Goal: Book appointment/travel/reservation

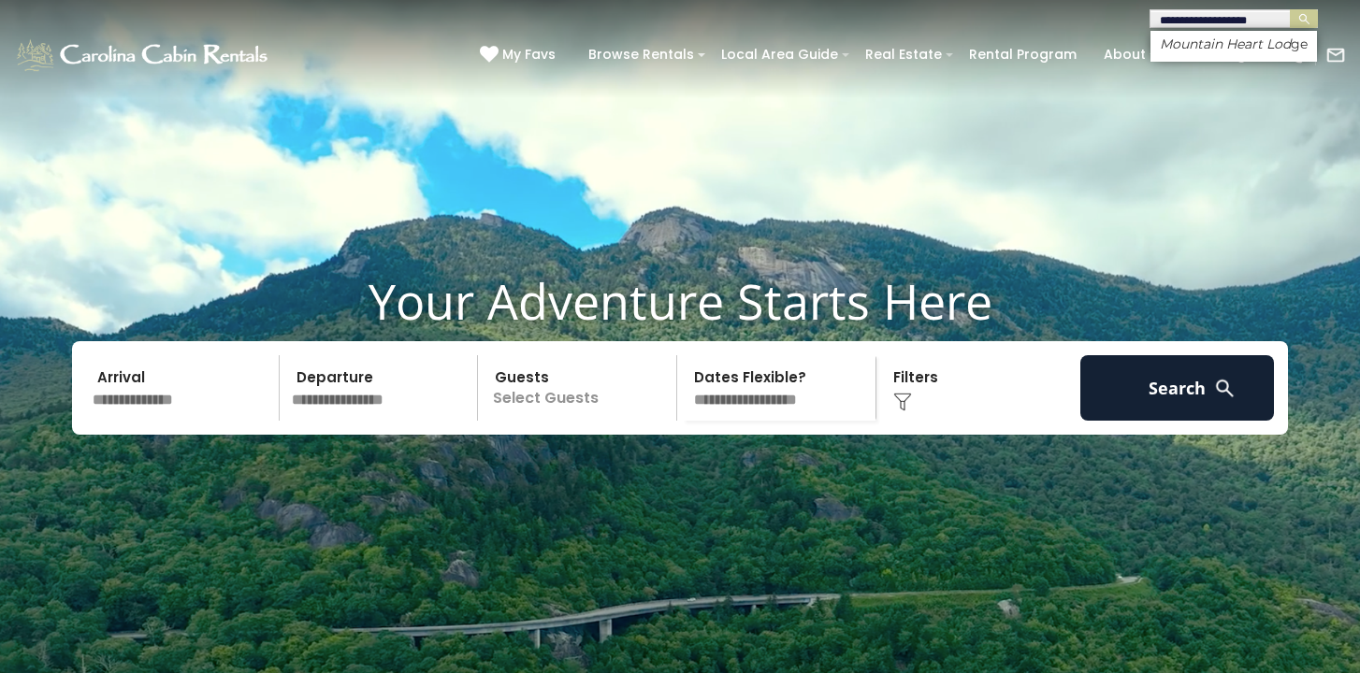
type input "**********"
click at [1201, 50] on em "Mountain Heart Lodge" at bounding box center [1230, 44] width 143 height 17
click at [1301, 19] on img "submit" at bounding box center [1304, 19] width 14 height 14
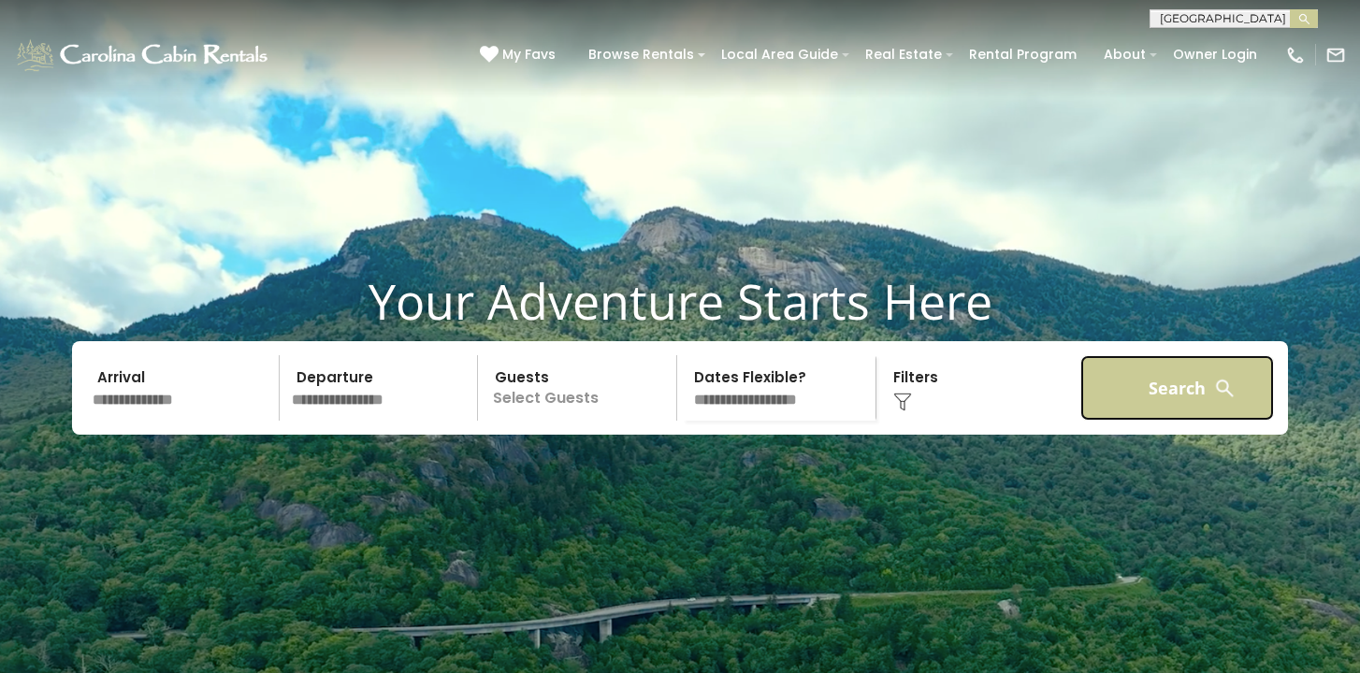
click at [1164, 421] on button "Search" at bounding box center [1177, 387] width 194 height 65
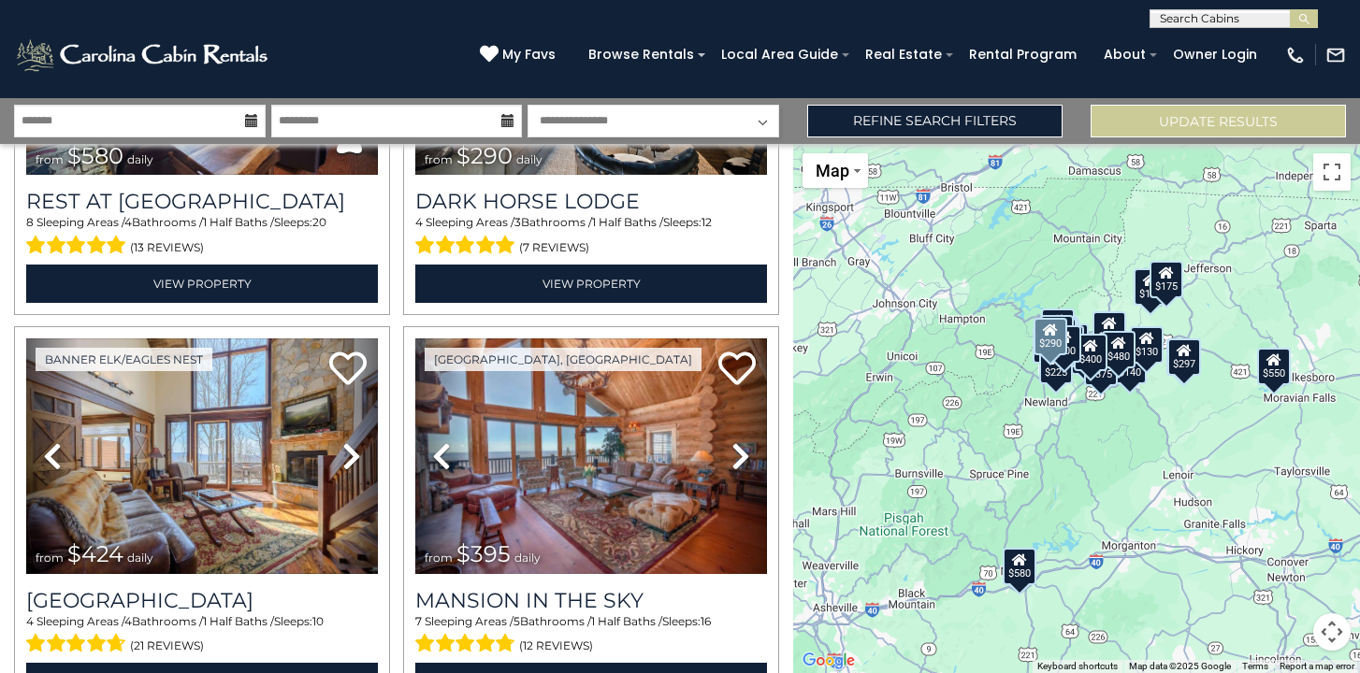
scroll to position [1077, 0]
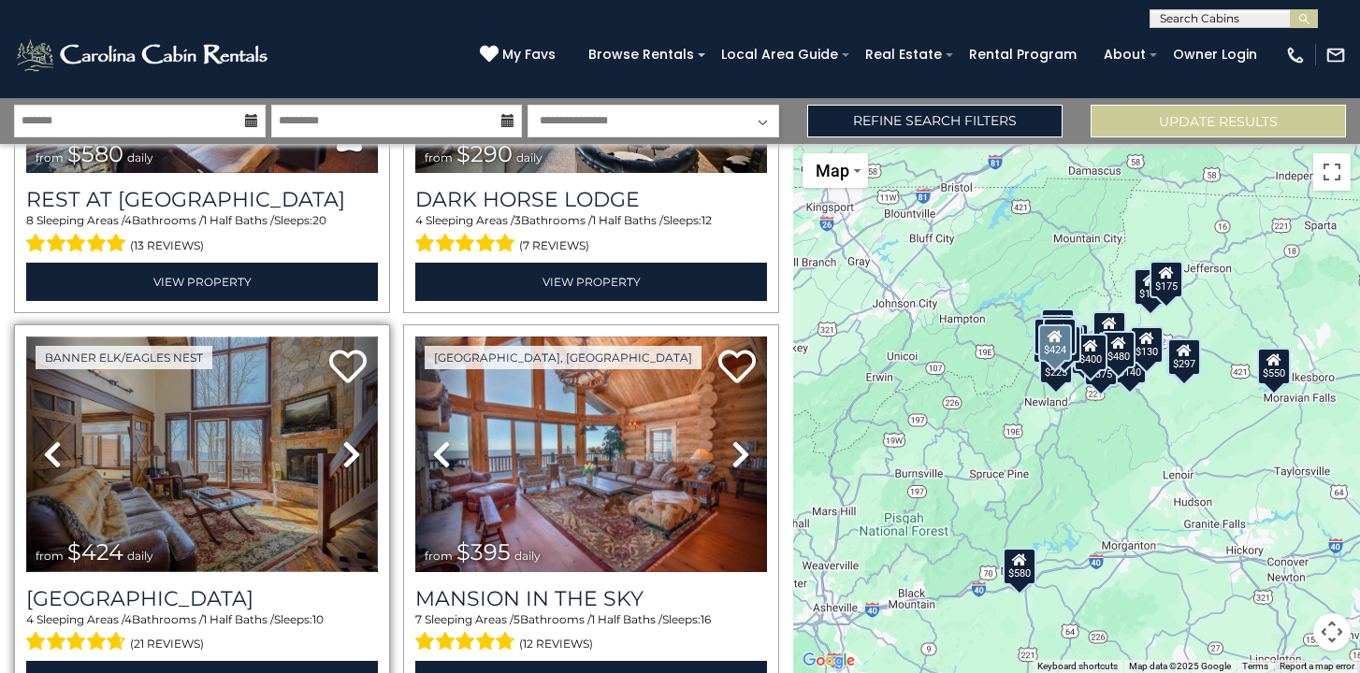
click at [191, 491] on img at bounding box center [202, 455] width 352 height 236
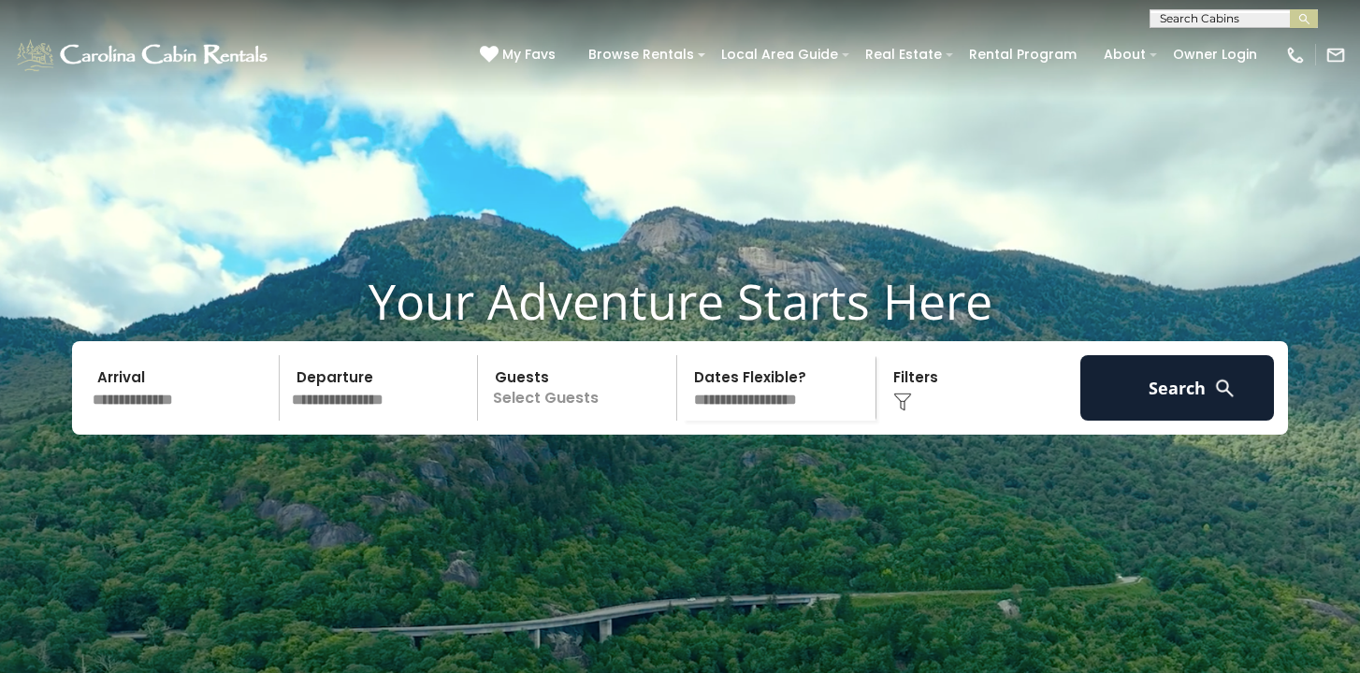
scroll to position [1, 0]
click at [1260, 15] on input "text" at bounding box center [1232, 21] width 164 height 19
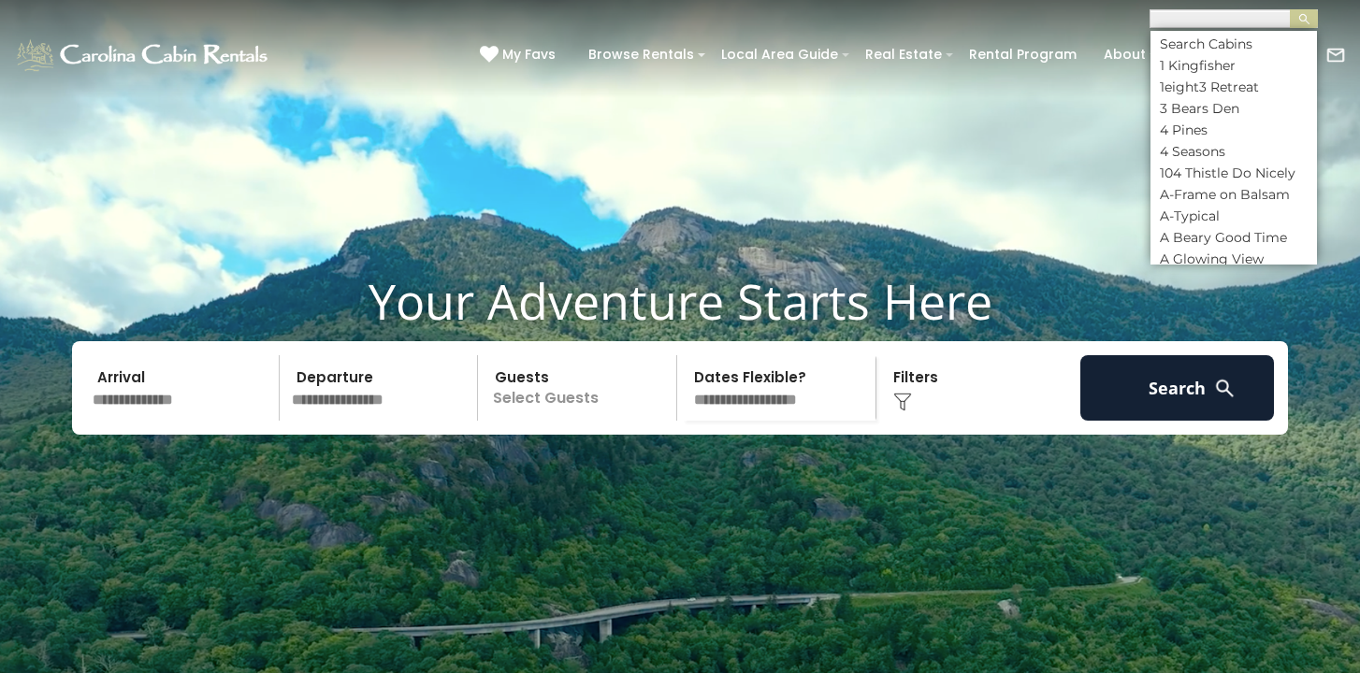
click at [1246, 21] on input "text" at bounding box center [1232, 21] width 164 height 19
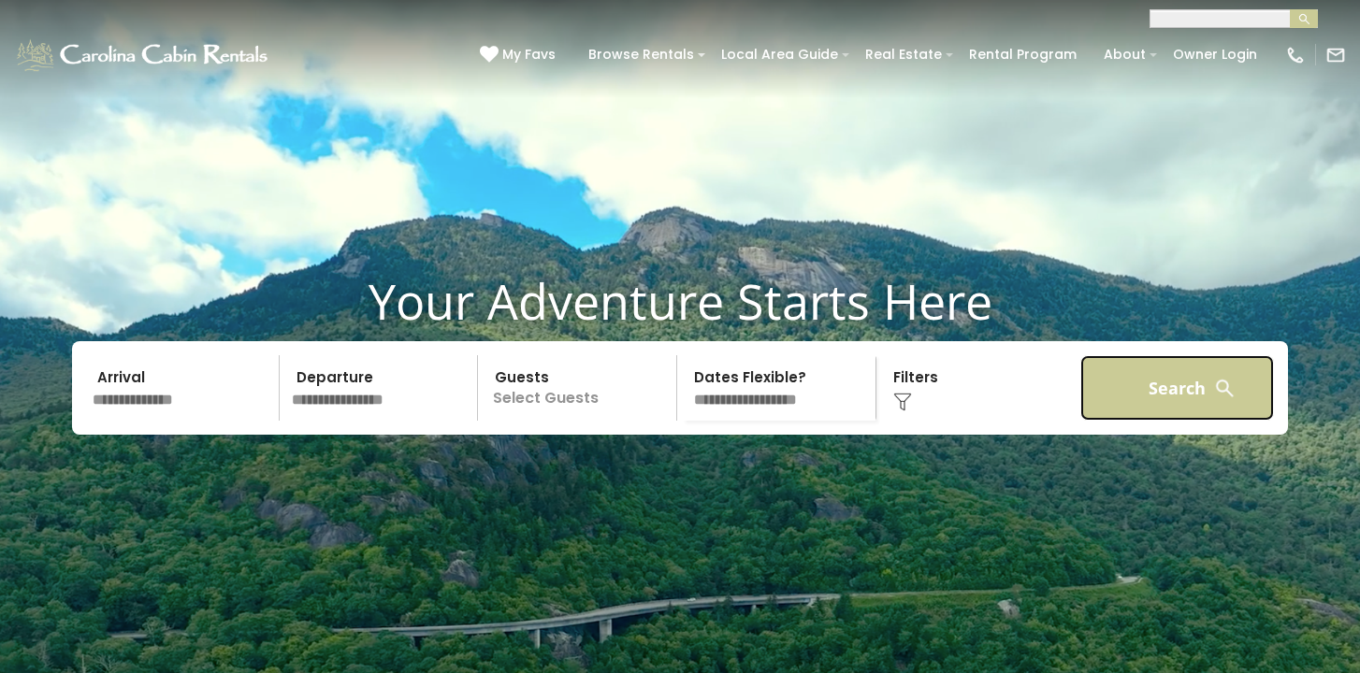
click at [1184, 412] on button "Search" at bounding box center [1177, 387] width 194 height 65
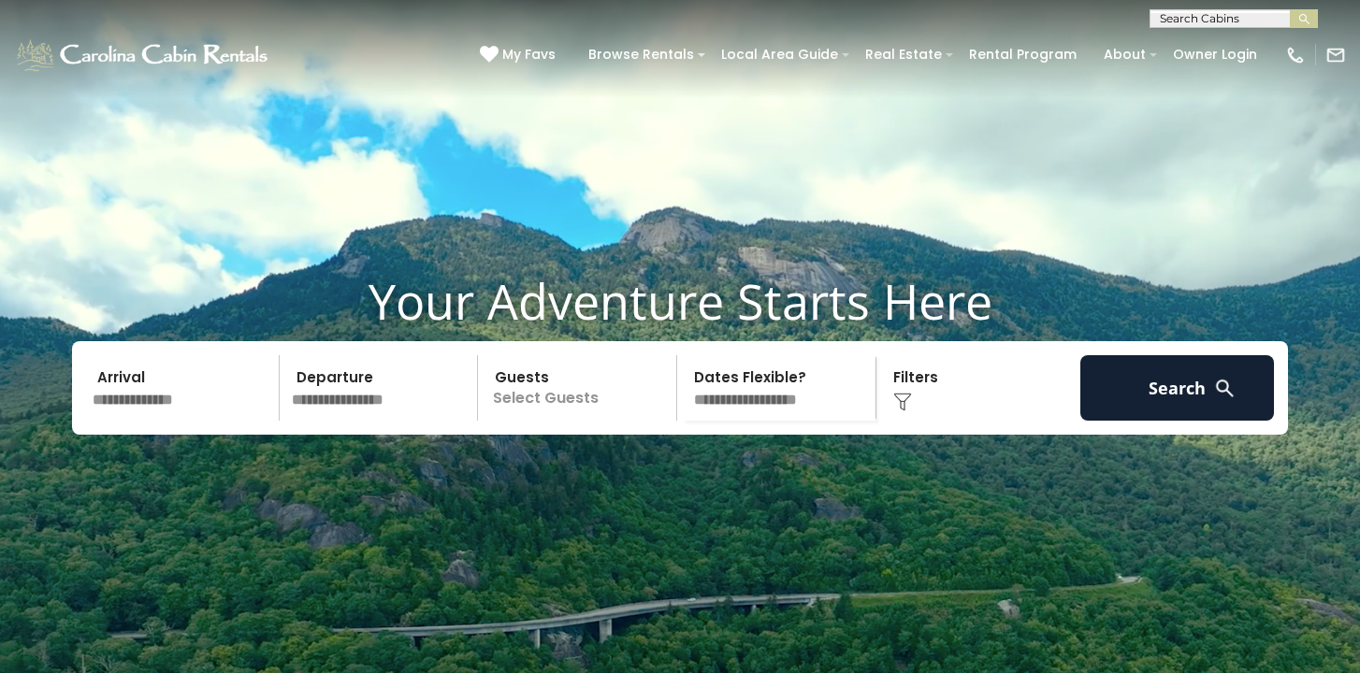
scroll to position [1, 0]
click at [1174, 12] on input "text" at bounding box center [1232, 21] width 164 height 19
type input "**********"
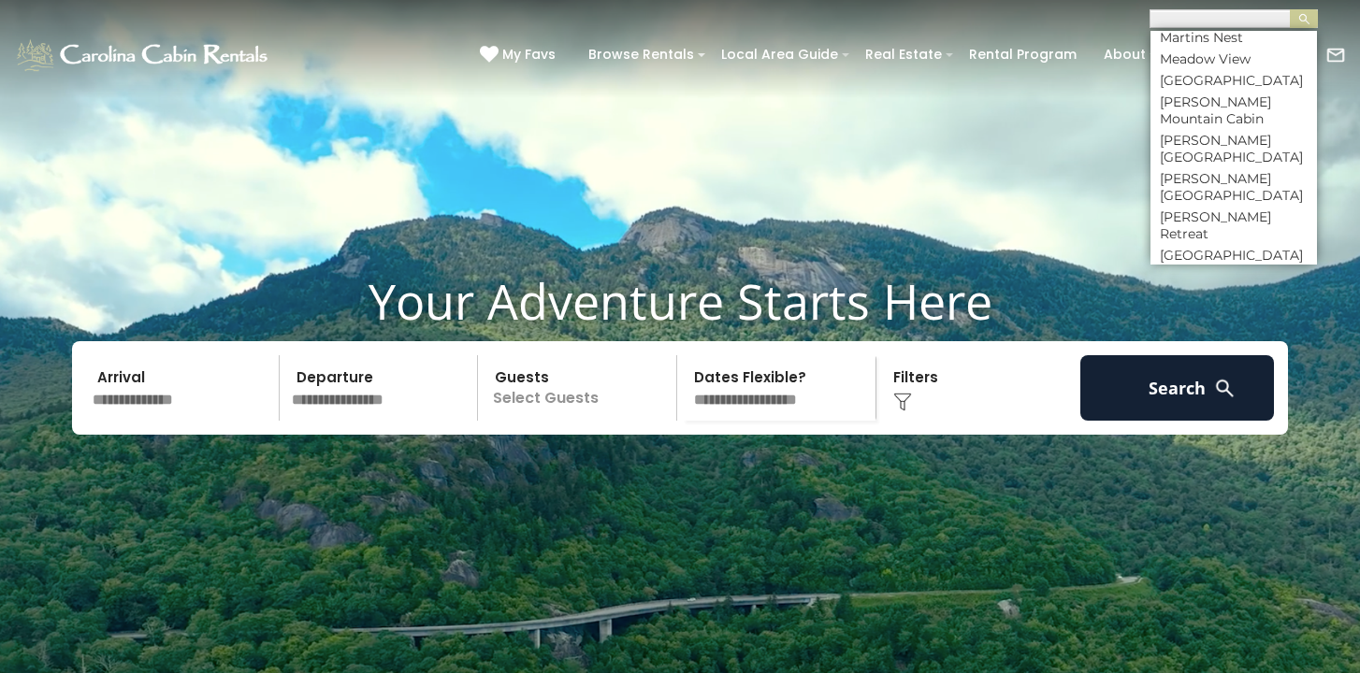
click at [917, 92] on div "(828) 295-6000 My Favs Browse Rentals Local Area Guide Activities & Attractions…" at bounding box center [680, 63] width 1360 height 70
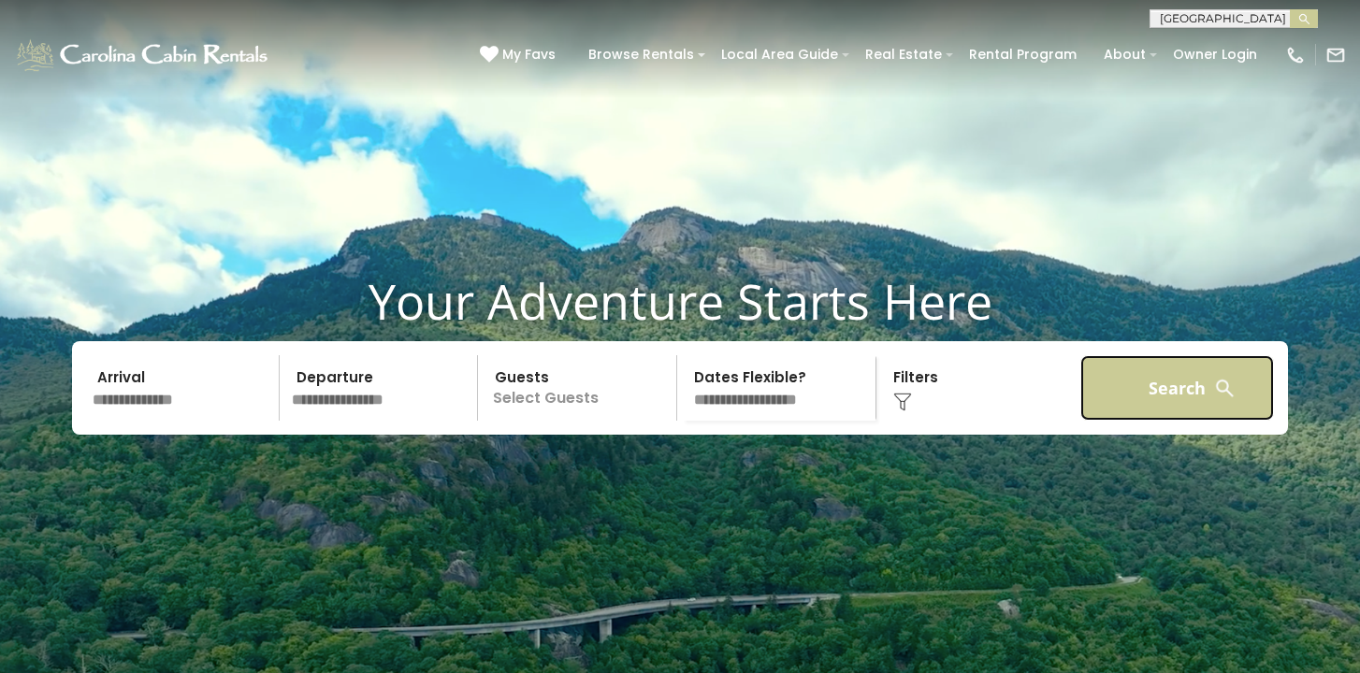
click at [1189, 420] on button "Search" at bounding box center [1177, 387] width 194 height 65
click at [1188, 421] on button "Search" at bounding box center [1177, 387] width 194 height 65
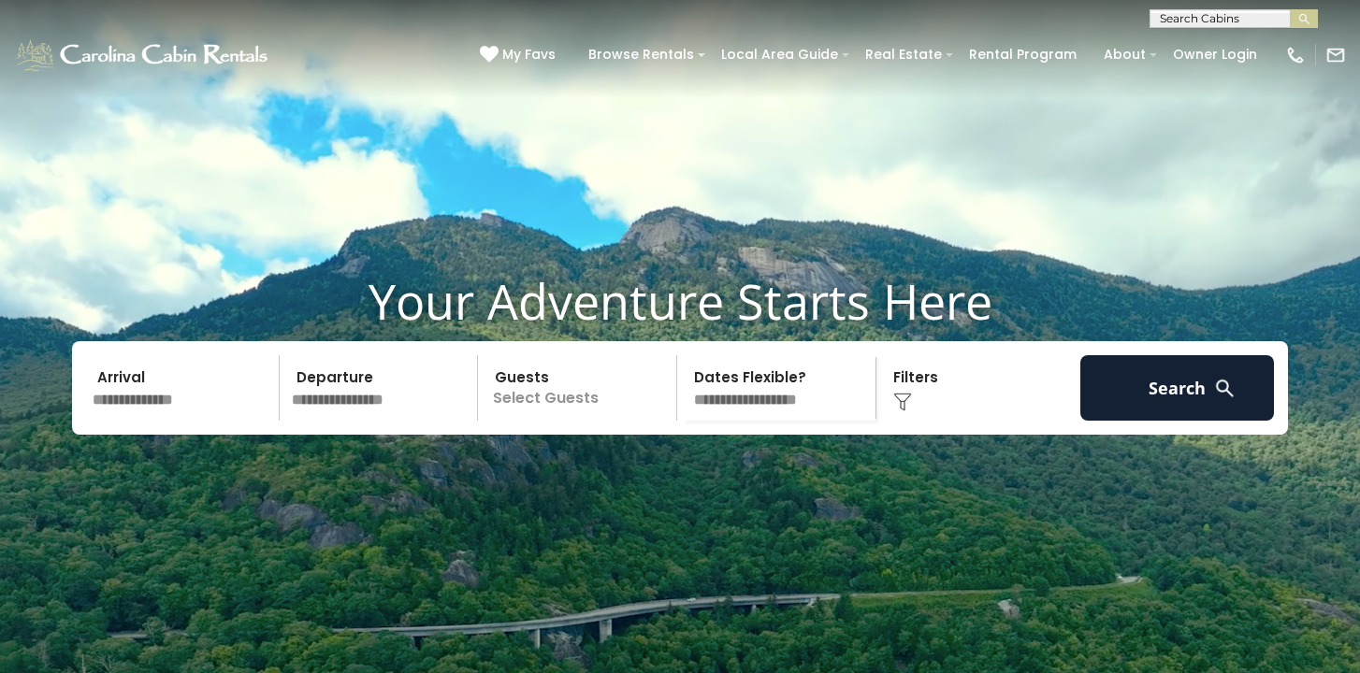
click at [1242, 13] on input "text" at bounding box center [1232, 22] width 164 height 19
type input "**********"
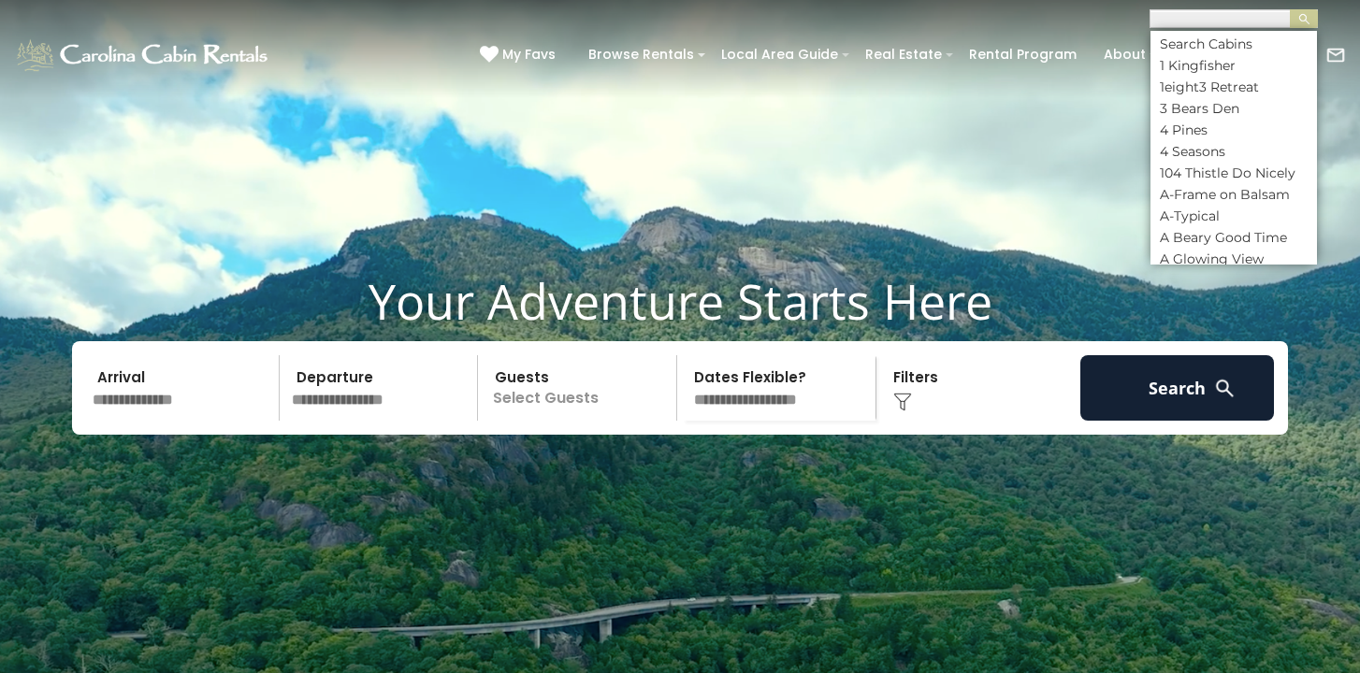
scroll to position [5577, 0]
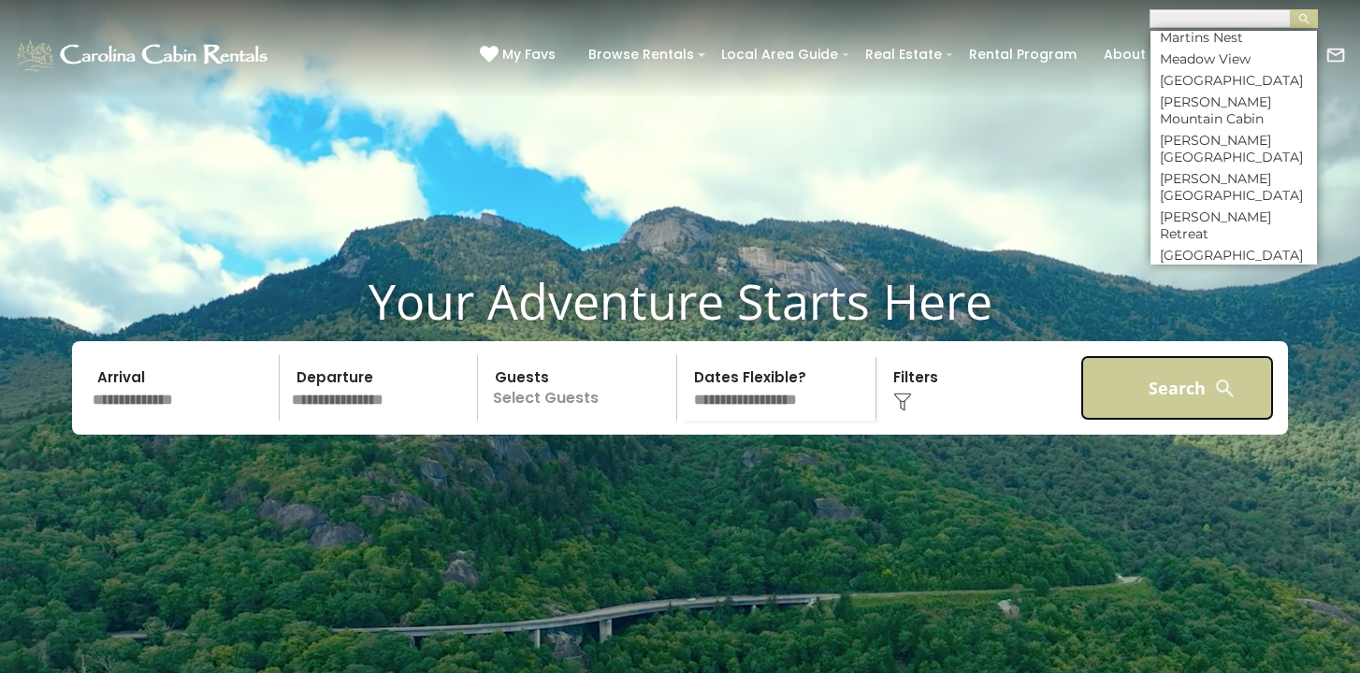
click at [1145, 415] on button "Search" at bounding box center [1177, 387] width 194 height 65
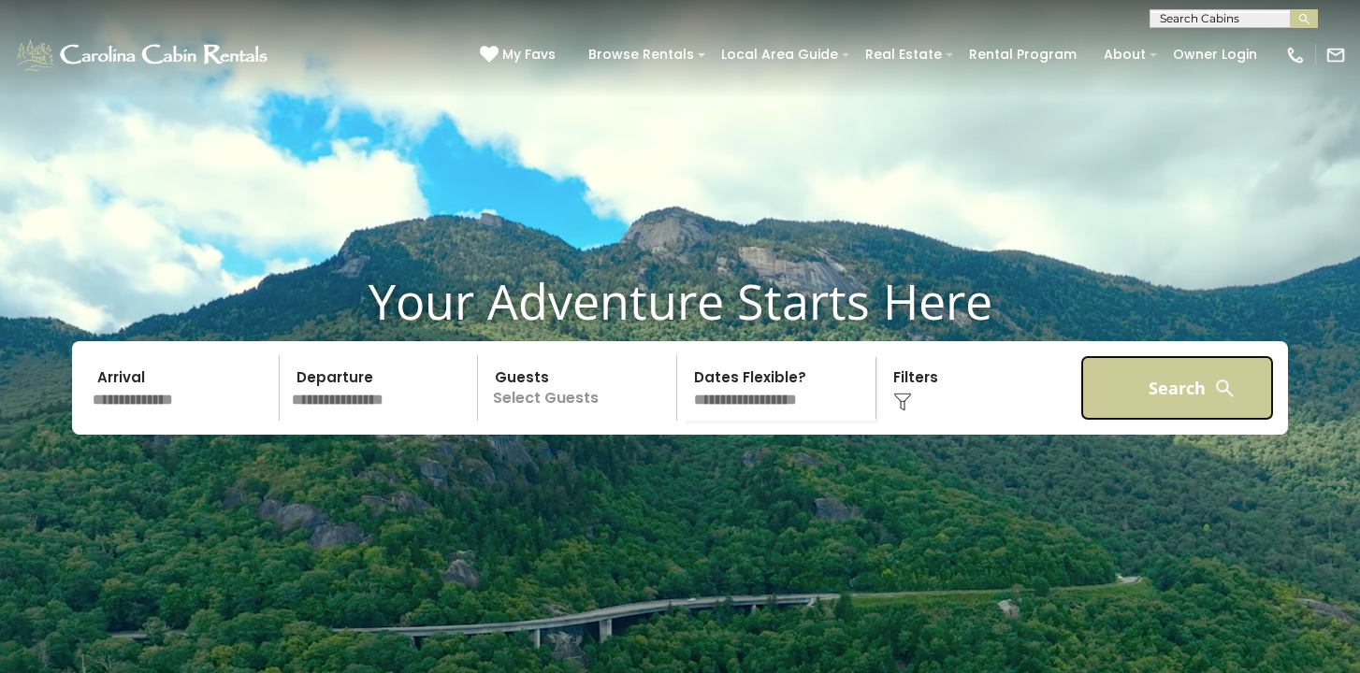
click at [1162, 418] on button "Search" at bounding box center [1177, 387] width 194 height 65
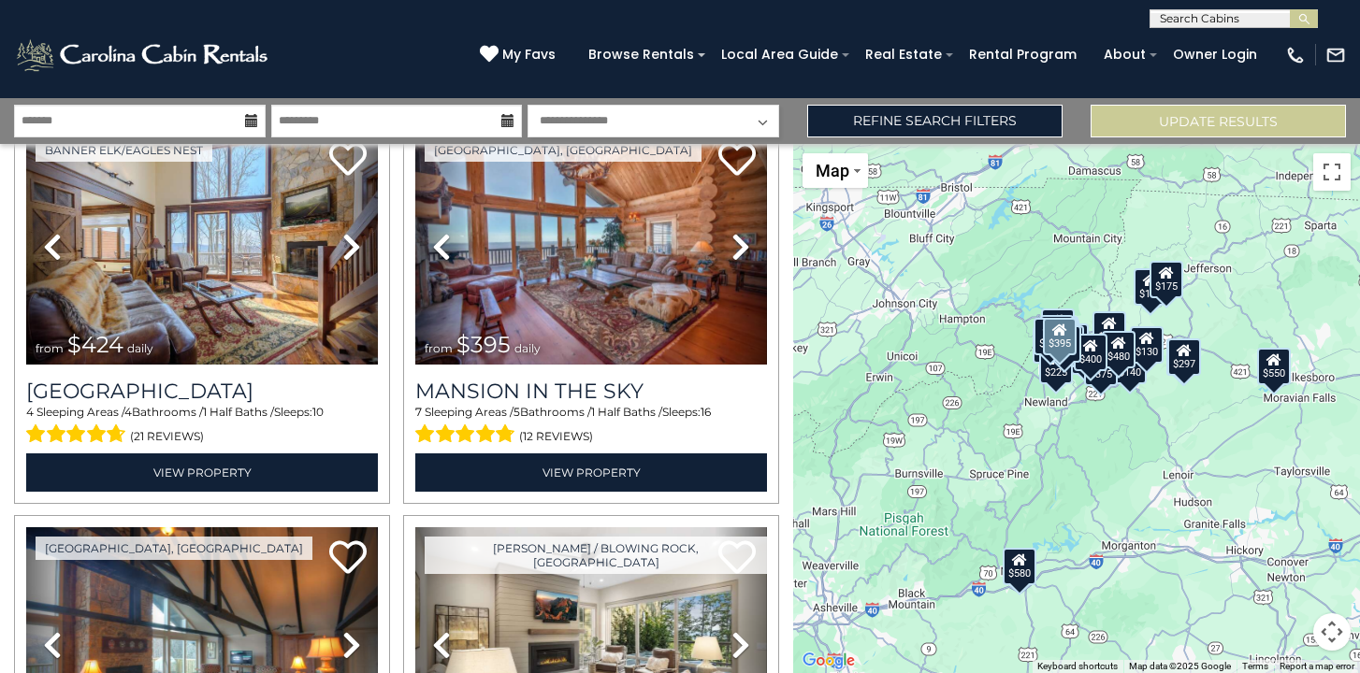
scroll to position [1307, 0]
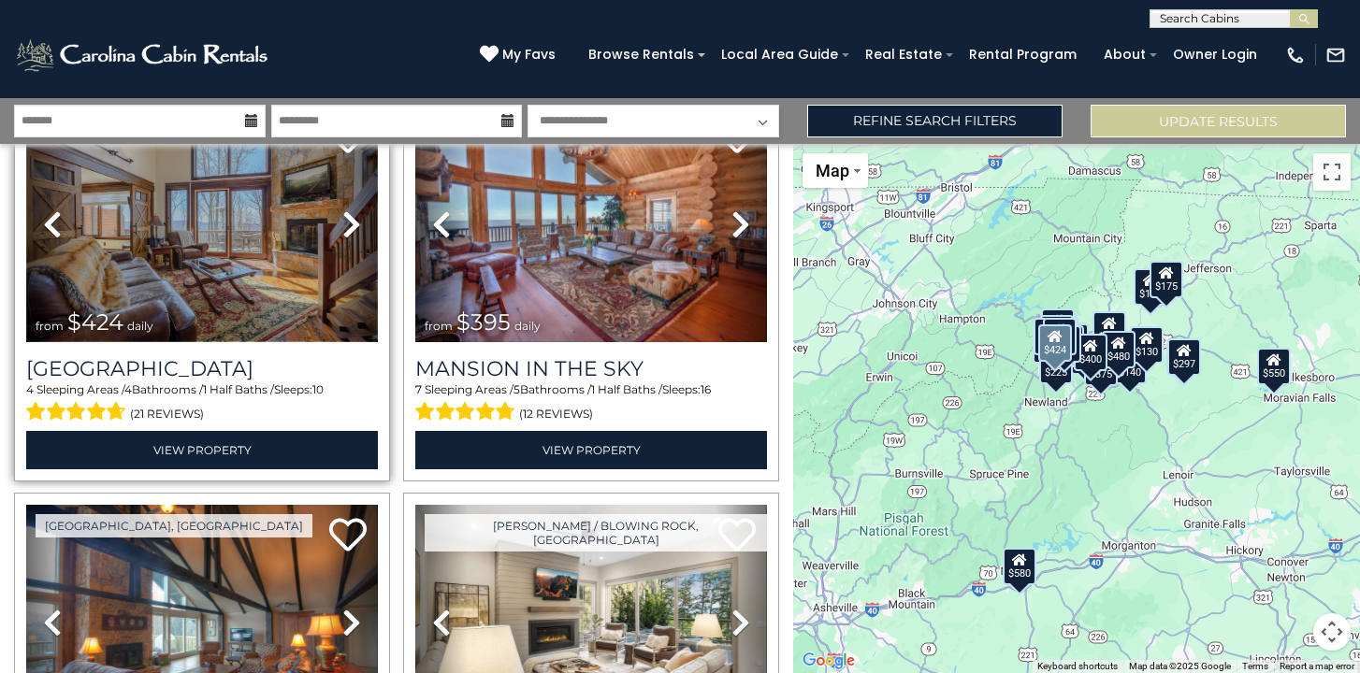
click at [276, 223] on img at bounding box center [202, 225] width 352 height 236
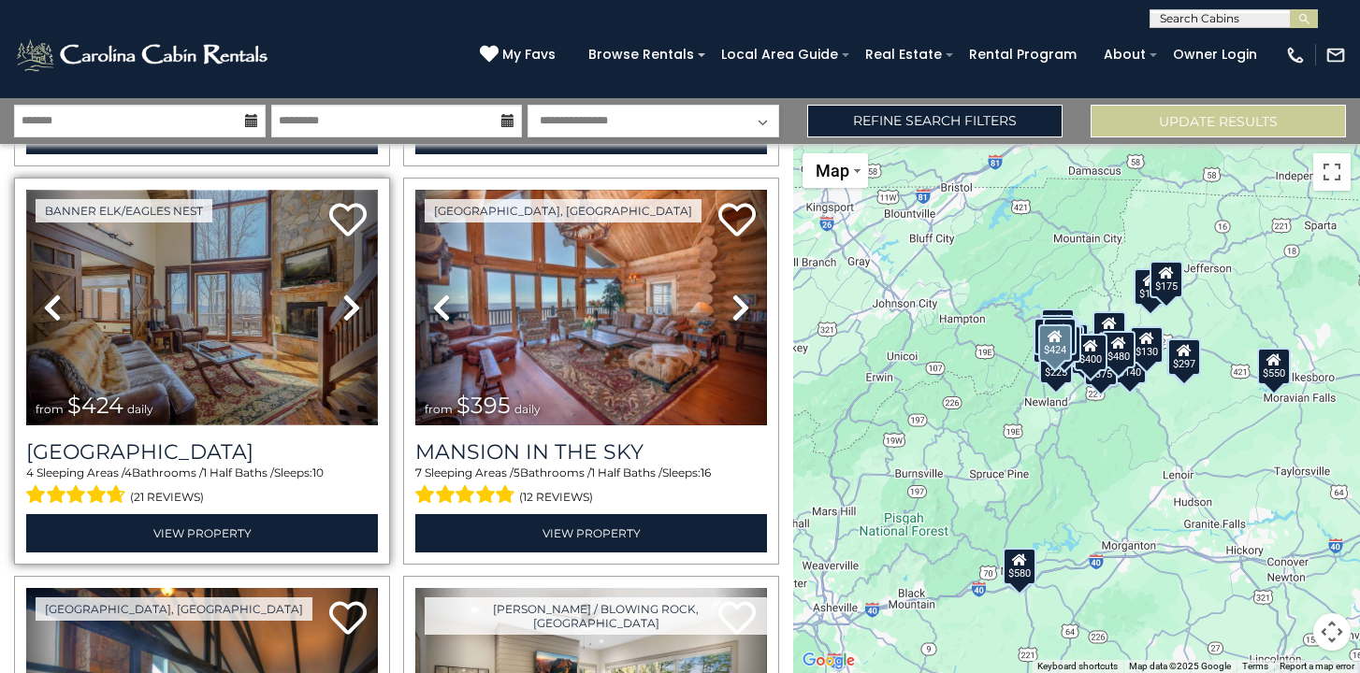
scroll to position [1220, 0]
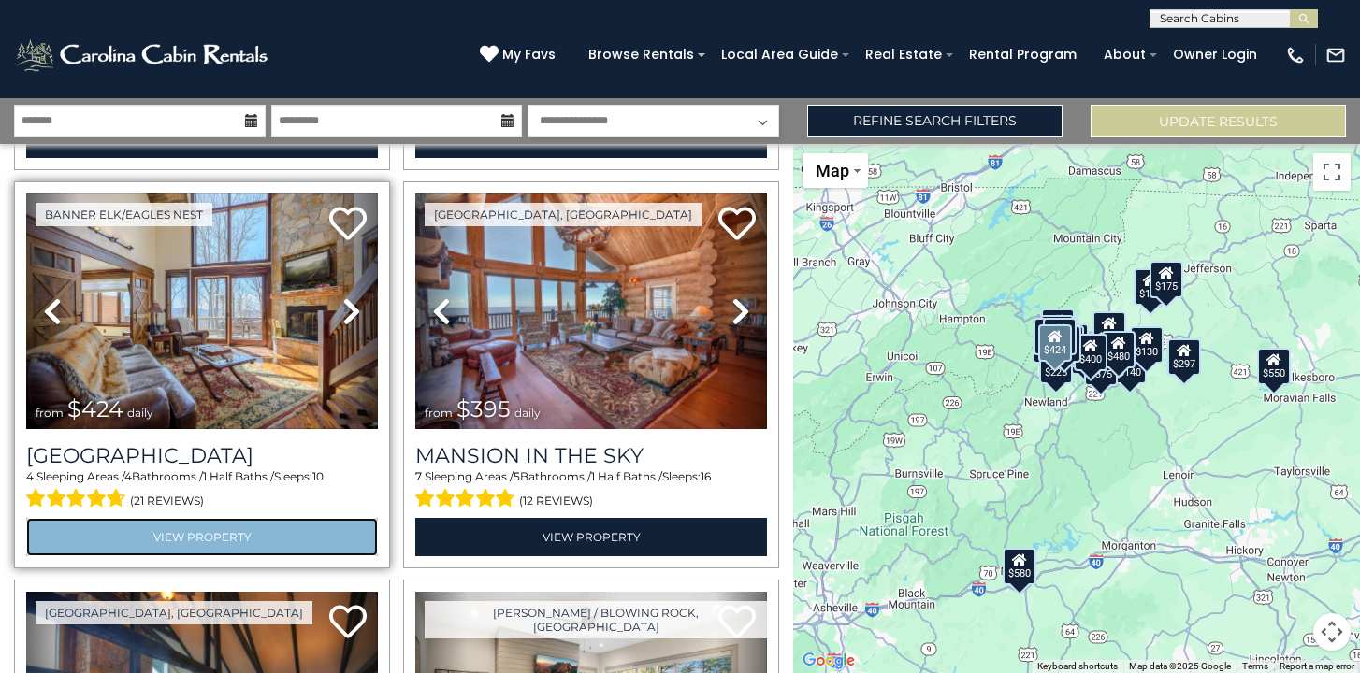
click at [219, 536] on link "View Property" at bounding box center [202, 537] width 352 height 38
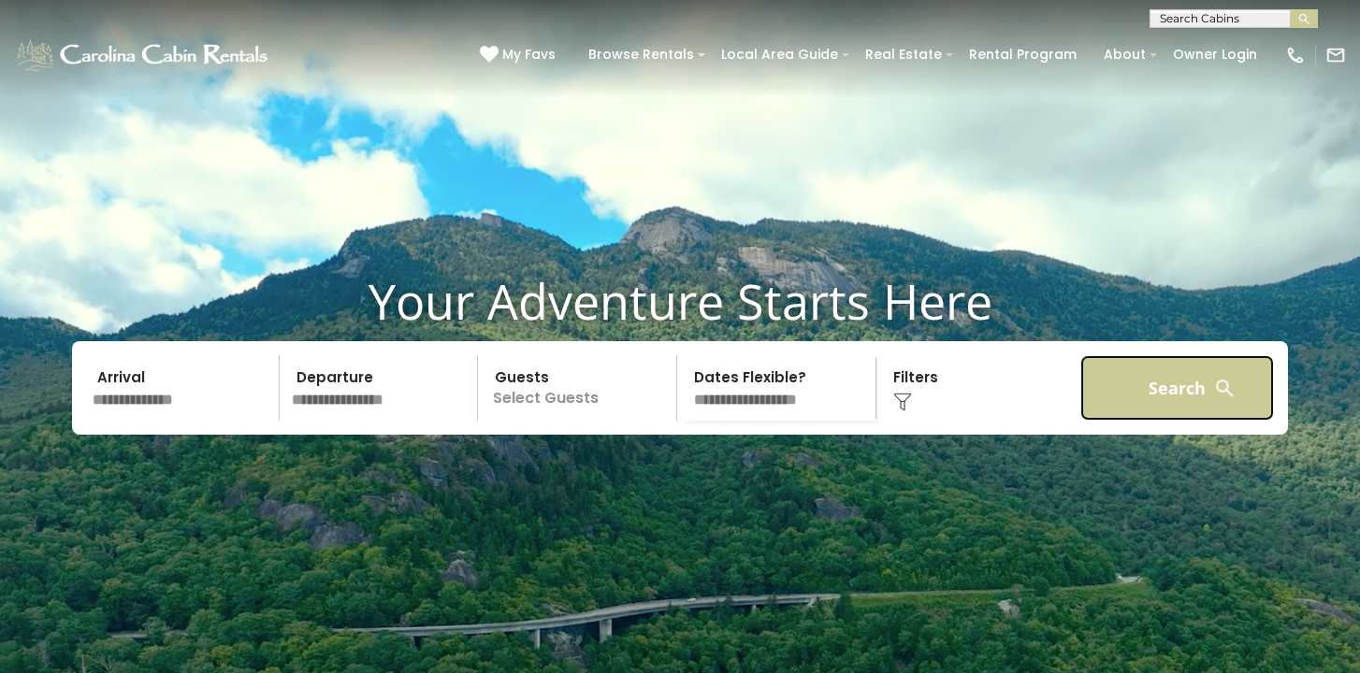
click at [1176, 421] on button "Search" at bounding box center [1177, 387] width 194 height 65
click at [1153, 411] on button "Search" at bounding box center [1177, 387] width 194 height 65
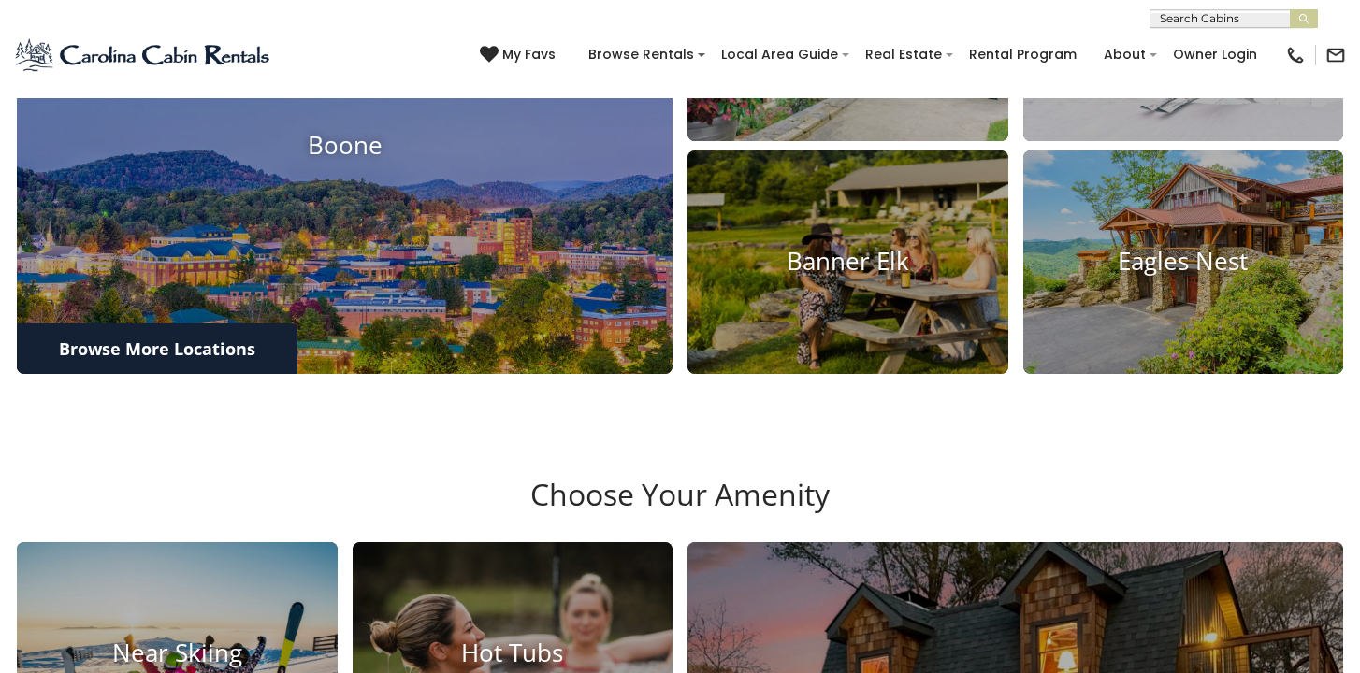
scroll to position [876, 0]
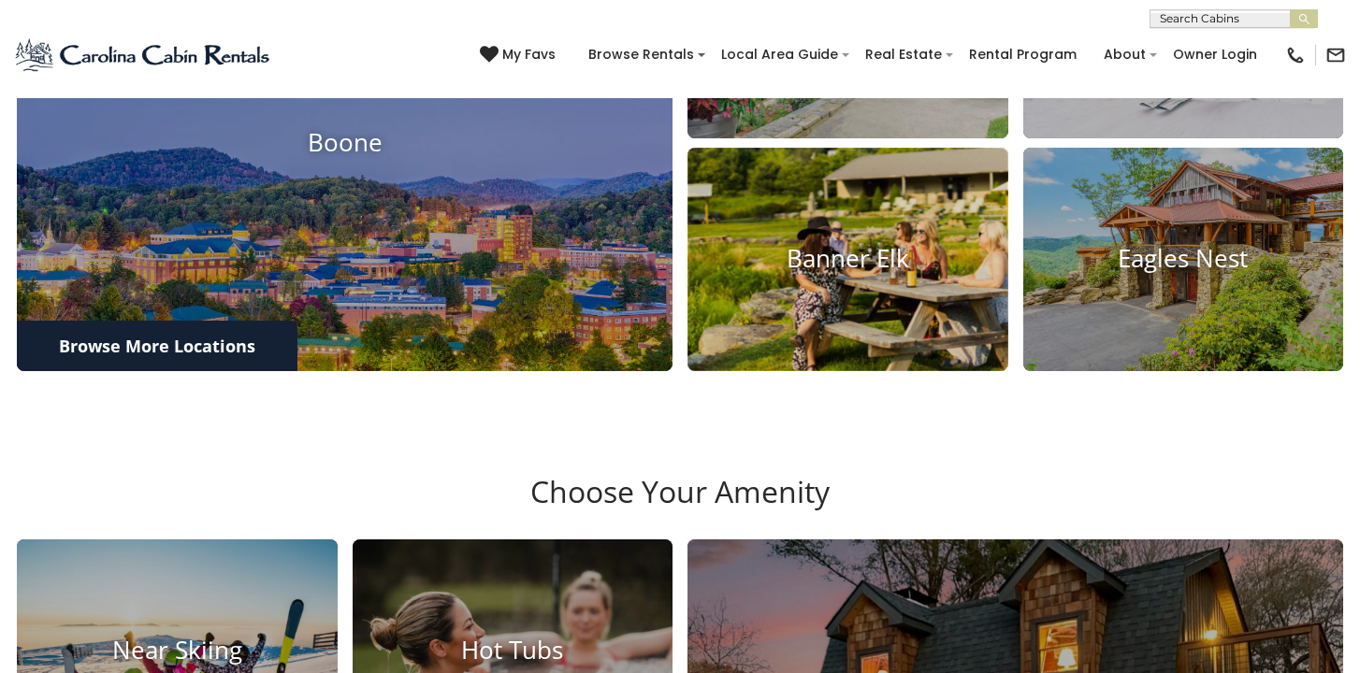
click at [824, 382] on img at bounding box center [847, 259] width 353 height 245
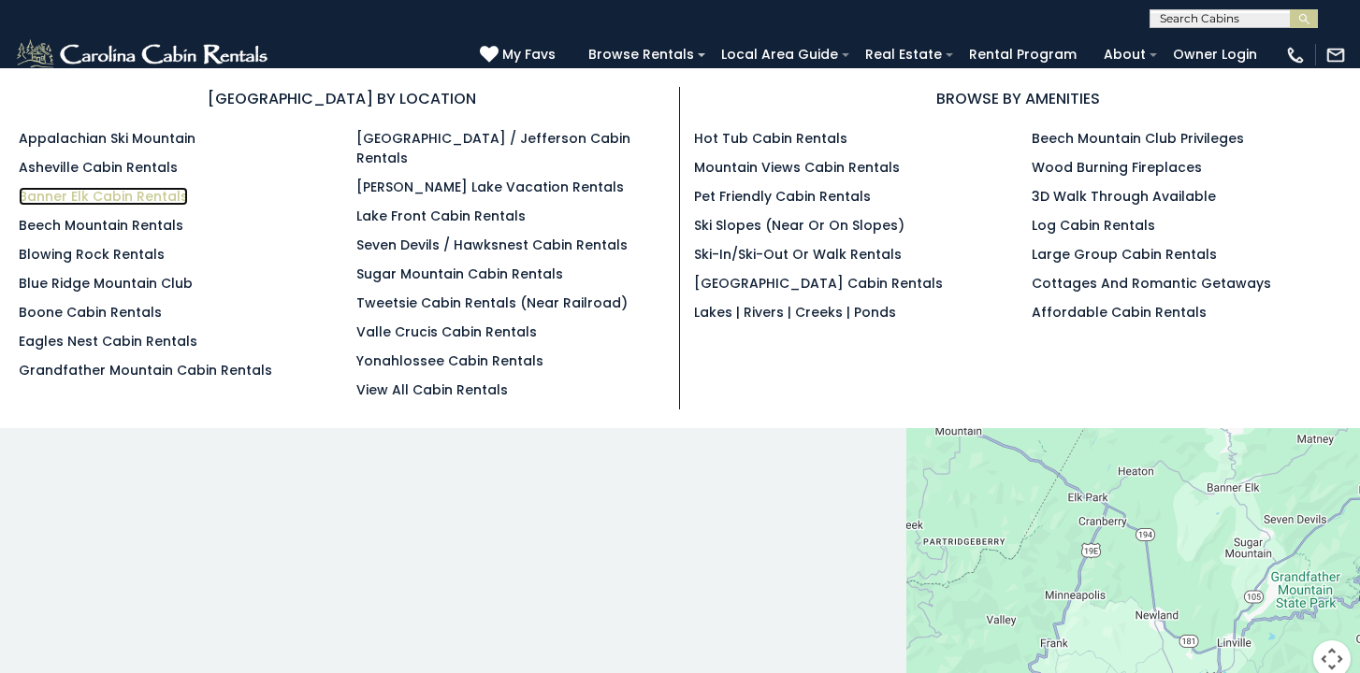
click at [73, 195] on link "Banner Elk Cabin Rentals" at bounding box center [103, 196] width 169 height 19
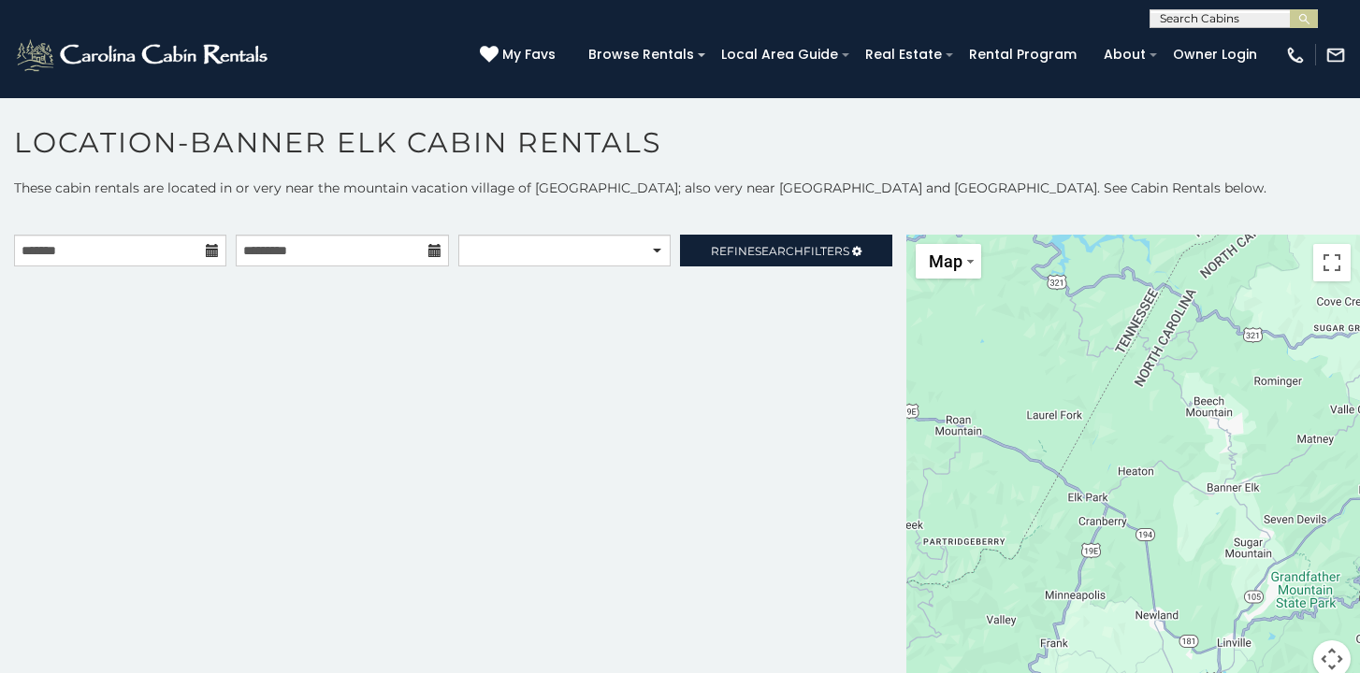
scroll to position [45, 0]
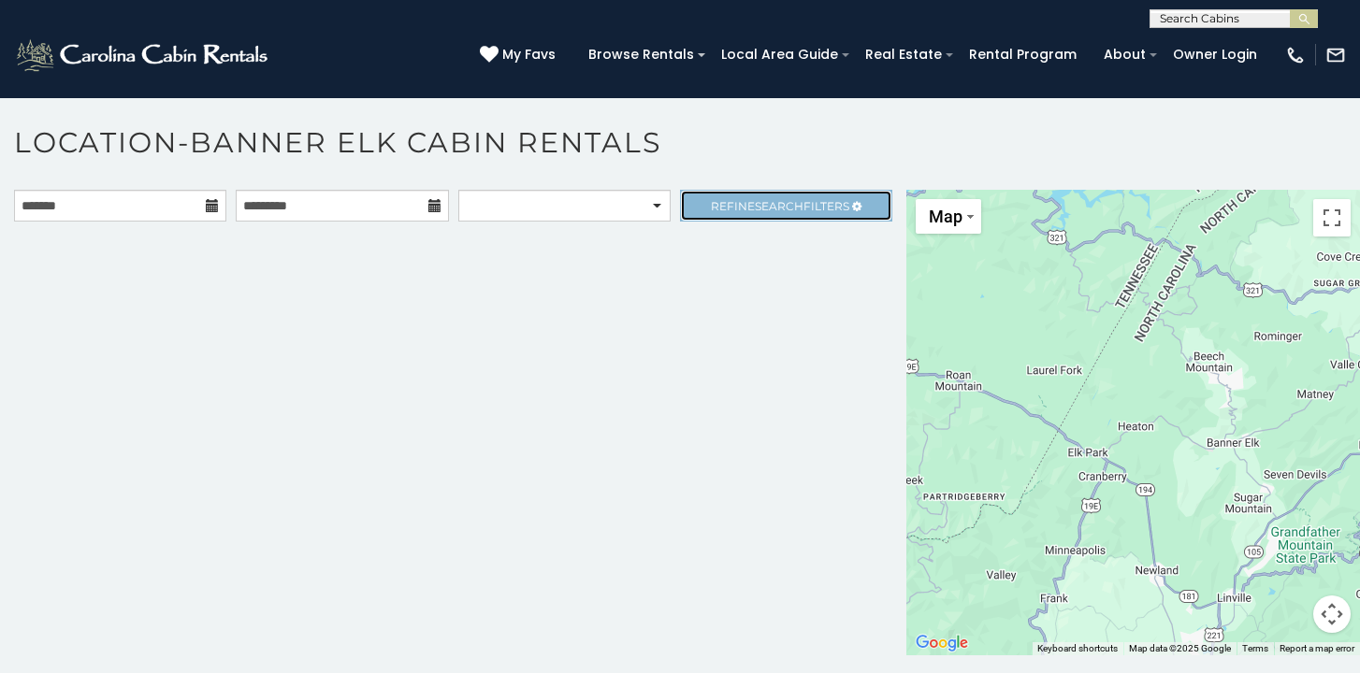
click at [730, 204] on span "Refine Search Filters" at bounding box center [780, 206] width 138 height 14
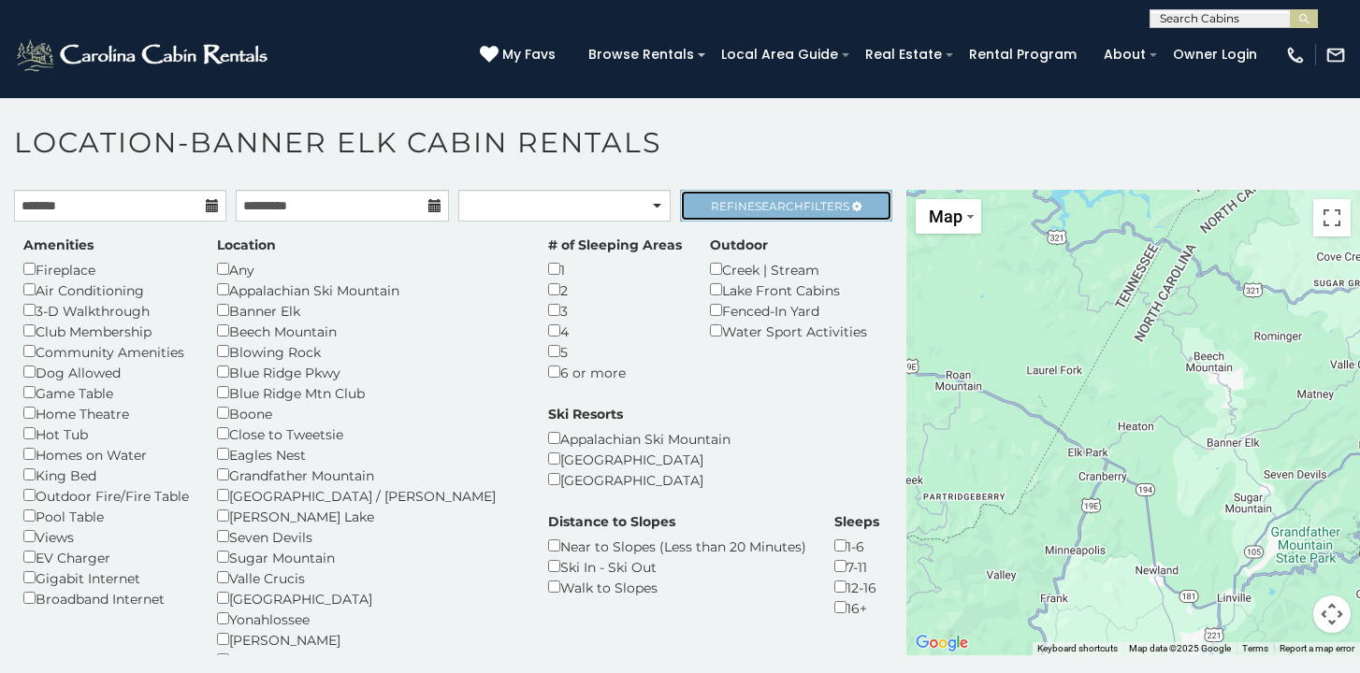
click at [729, 204] on span "Refine Search Filters" at bounding box center [780, 206] width 138 height 14
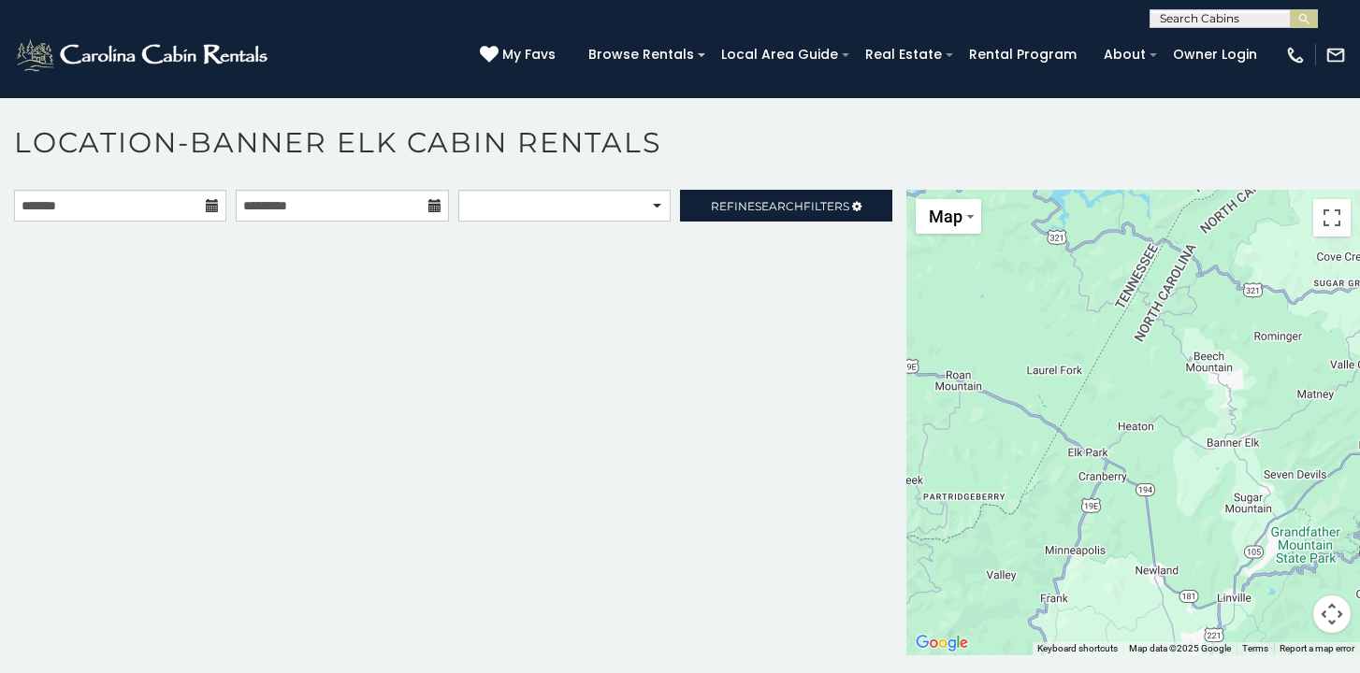
click at [1229, 7] on div "**********" at bounding box center [680, 14] width 1360 height 28
click at [1208, 23] on input "text" at bounding box center [1232, 22] width 164 height 19
type input "**********"
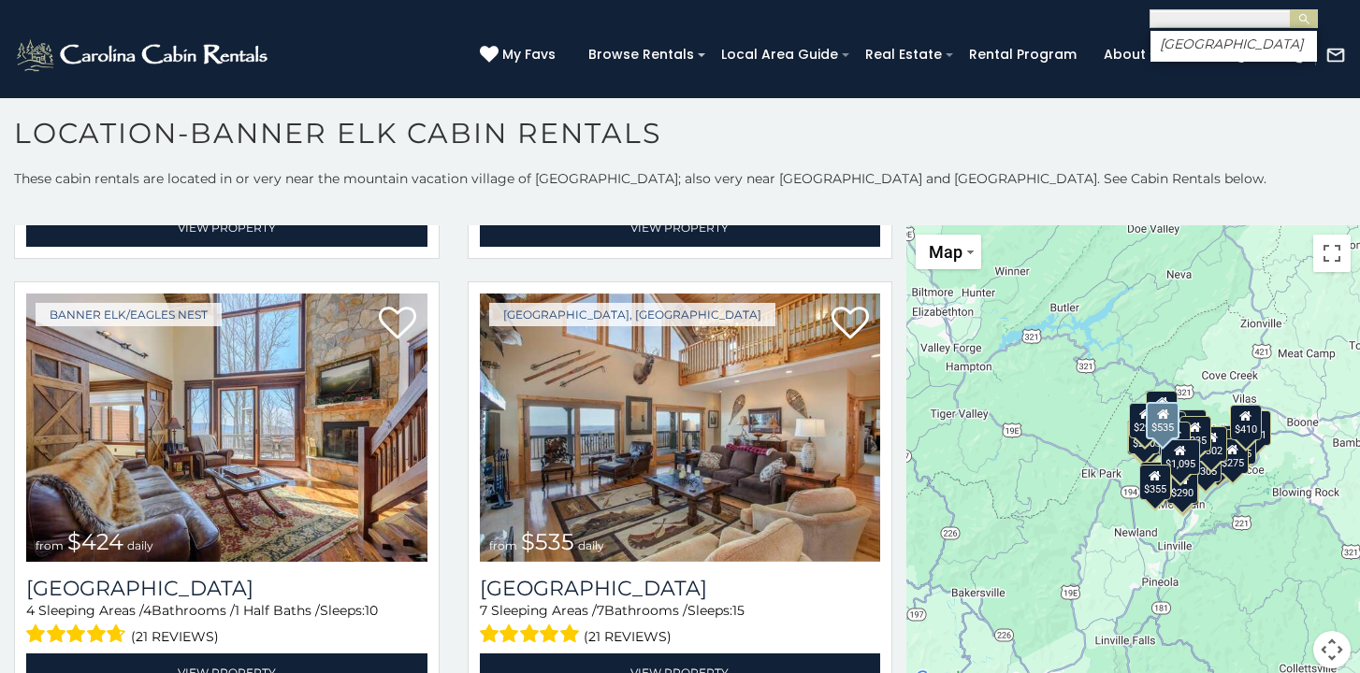
scroll to position [2215, 0]
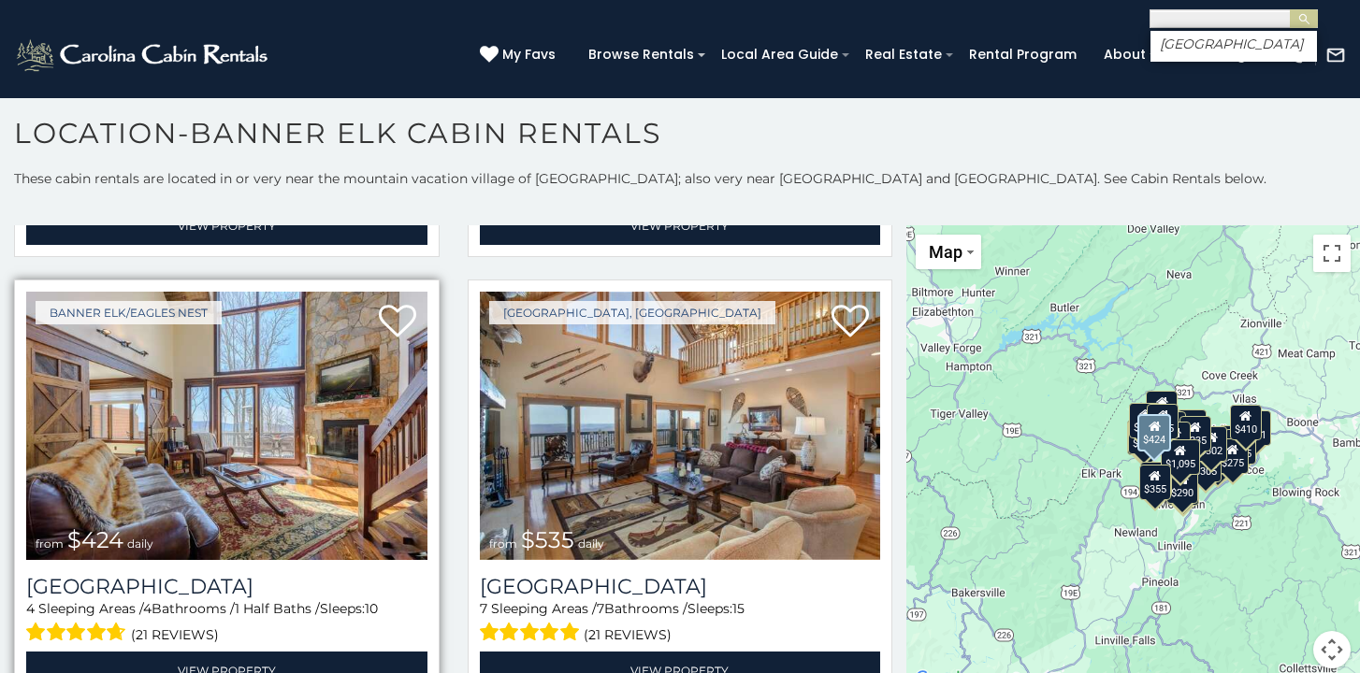
click at [326, 509] on img at bounding box center [226, 426] width 401 height 268
click at [283, 495] on img at bounding box center [226, 426] width 401 height 268
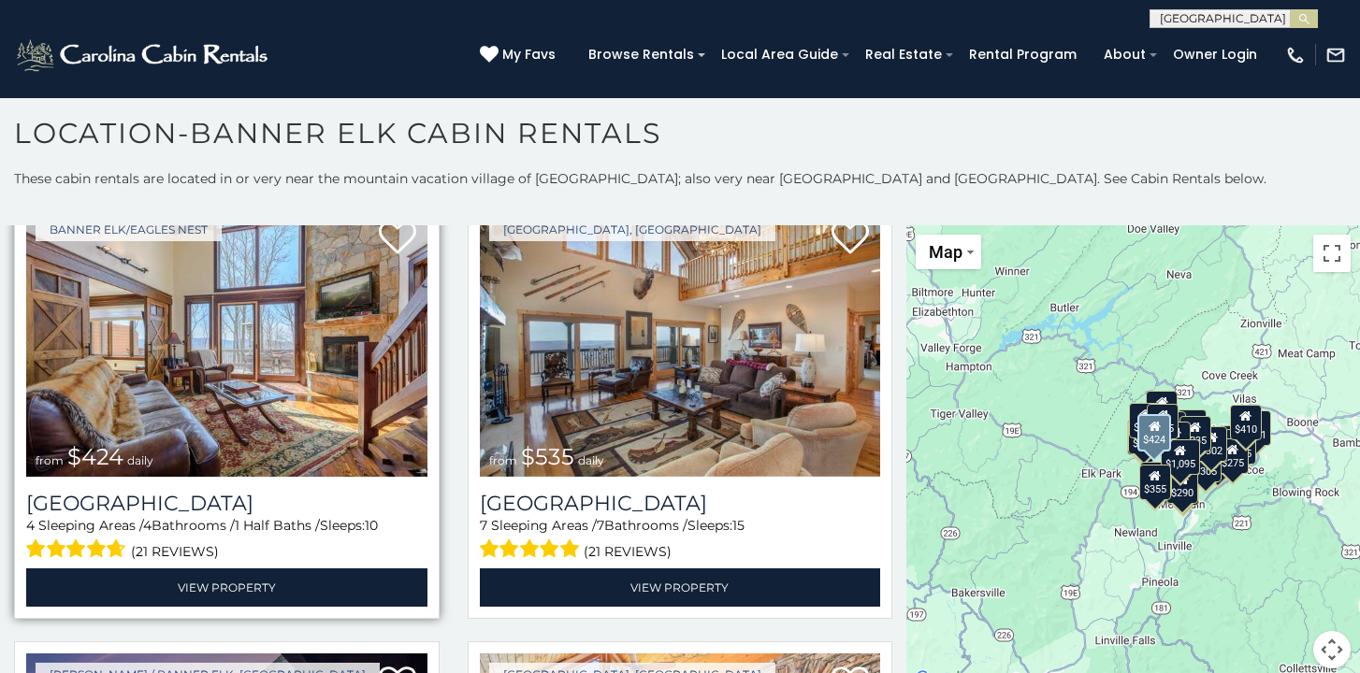
scroll to position [2299, 0]
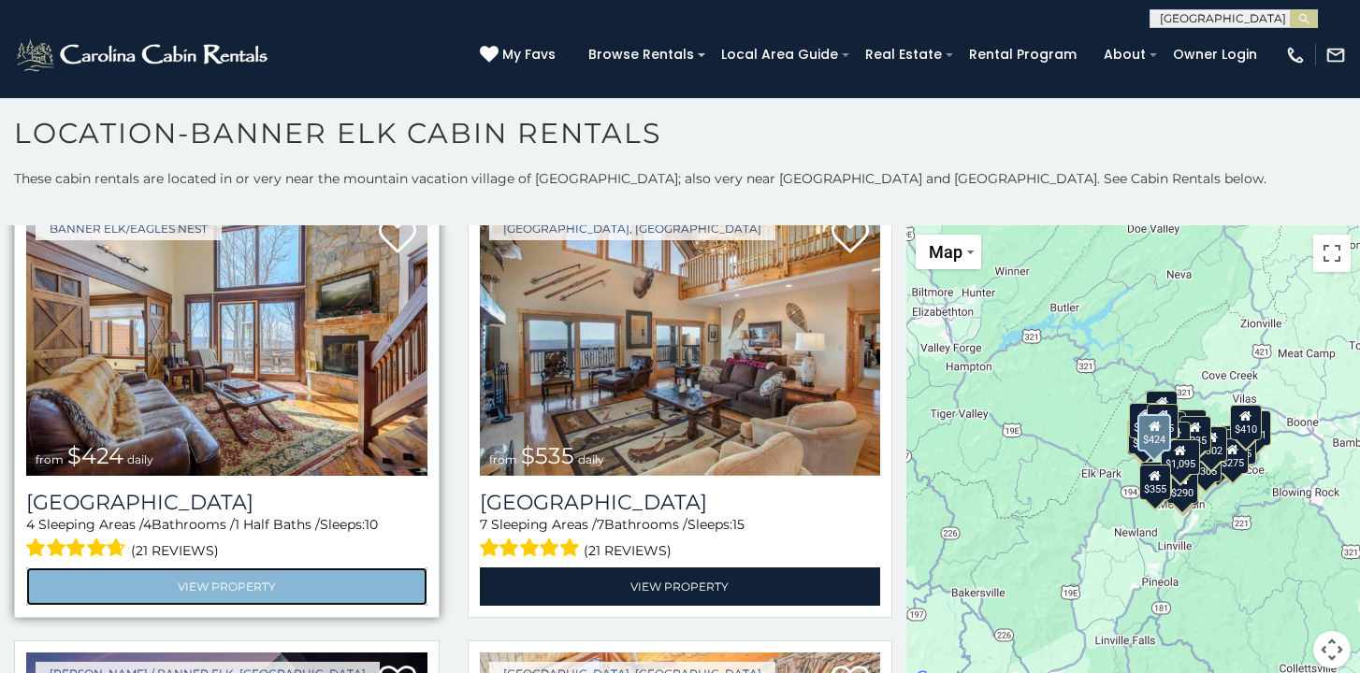
click at [230, 590] on link "View Property" at bounding box center [226, 587] width 401 height 38
click at [230, 589] on link "View Property" at bounding box center [226, 587] width 401 height 38
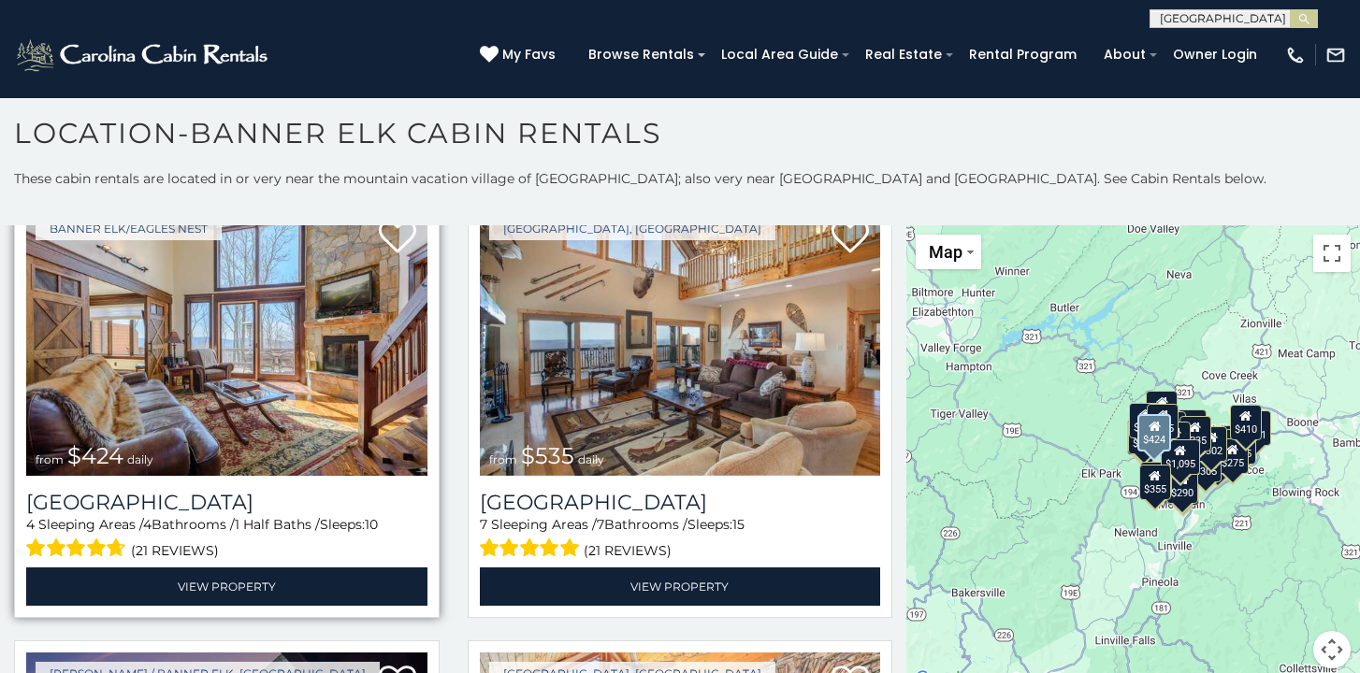
click at [217, 395] on img at bounding box center [226, 342] width 401 height 268
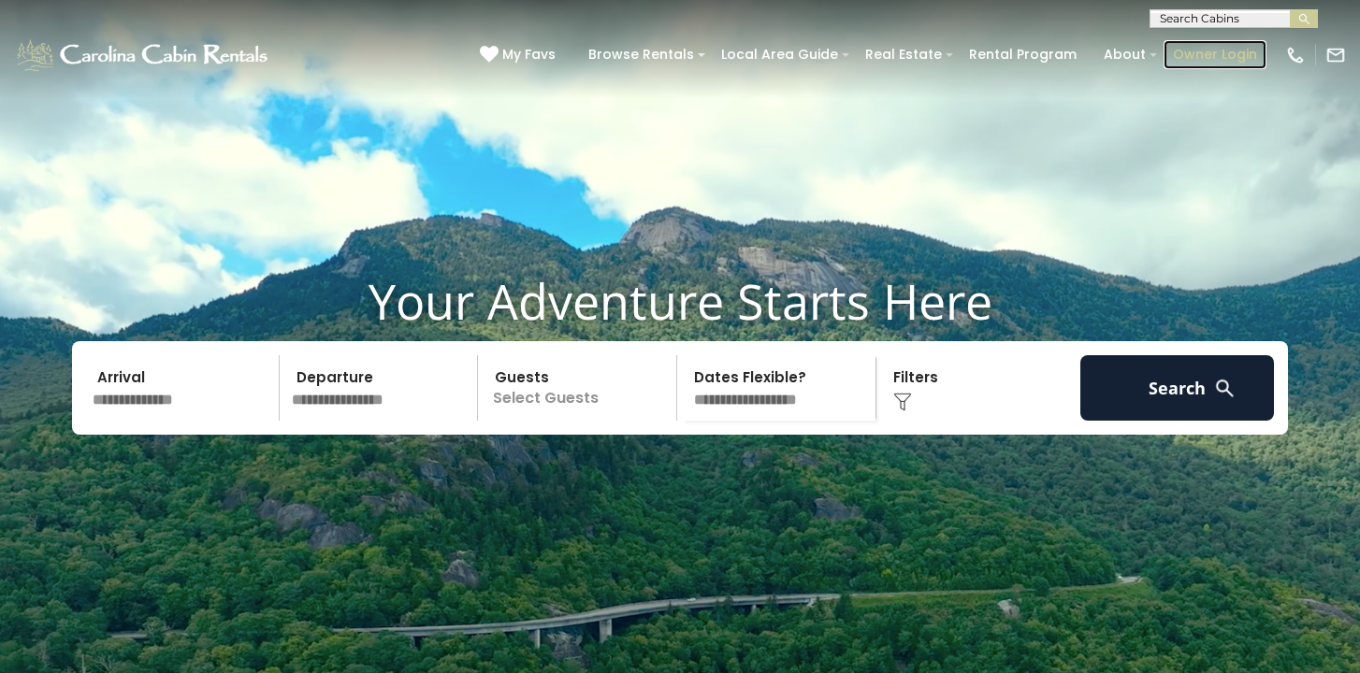
click at [1241, 58] on link "Owner Login" at bounding box center [1214, 54] width 103 height 29
